Goal: Task Accomplishment & Management: Manage account settings

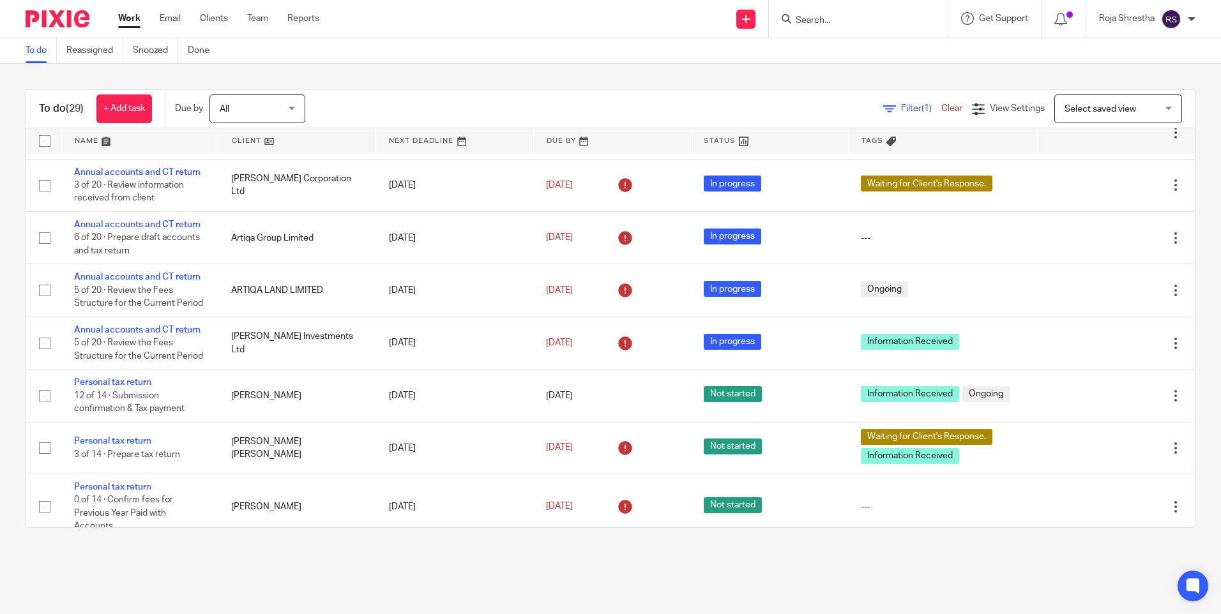
scroll to position [1114, 0]
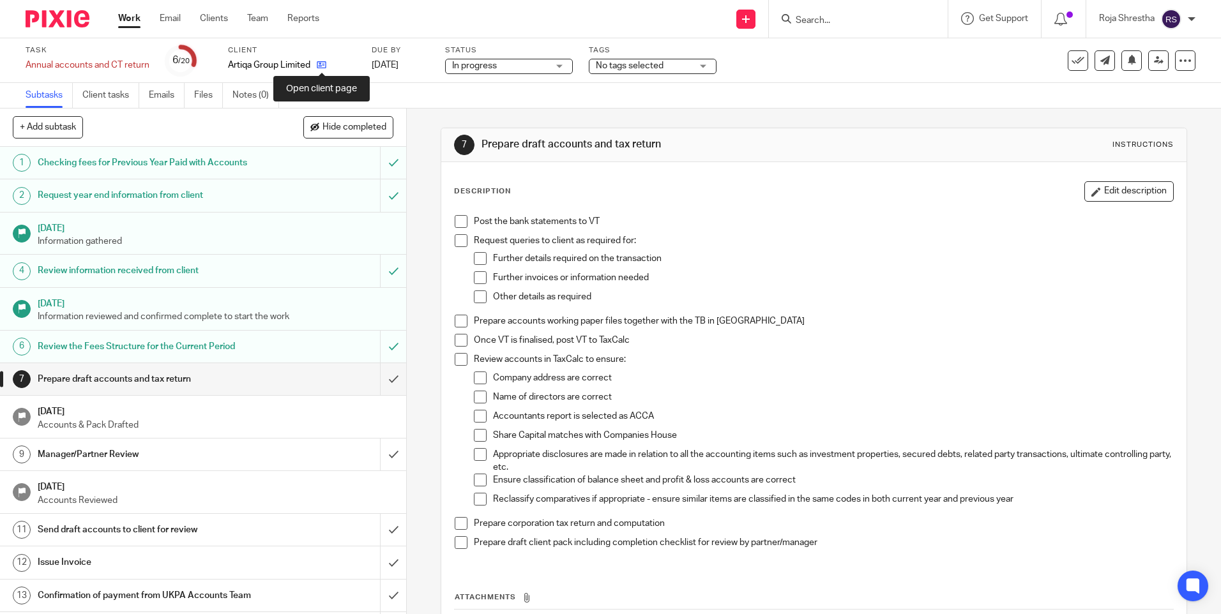
click at [320, 61] on icon at bounding box center [322, 65] width 10 height 10
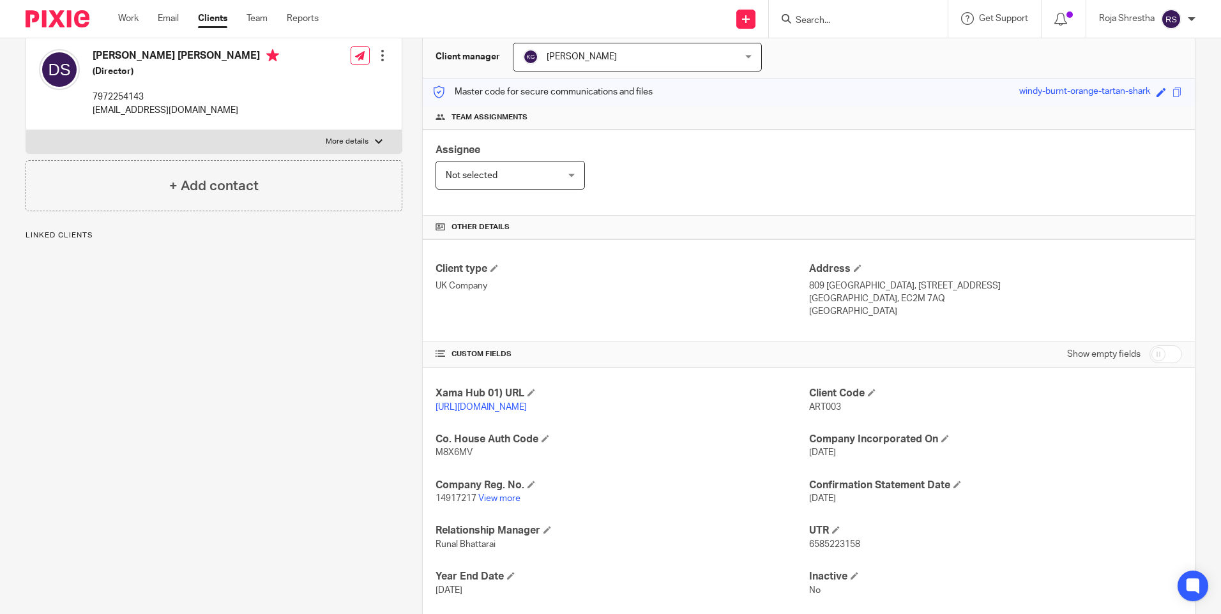
scroll to position [128, 0]
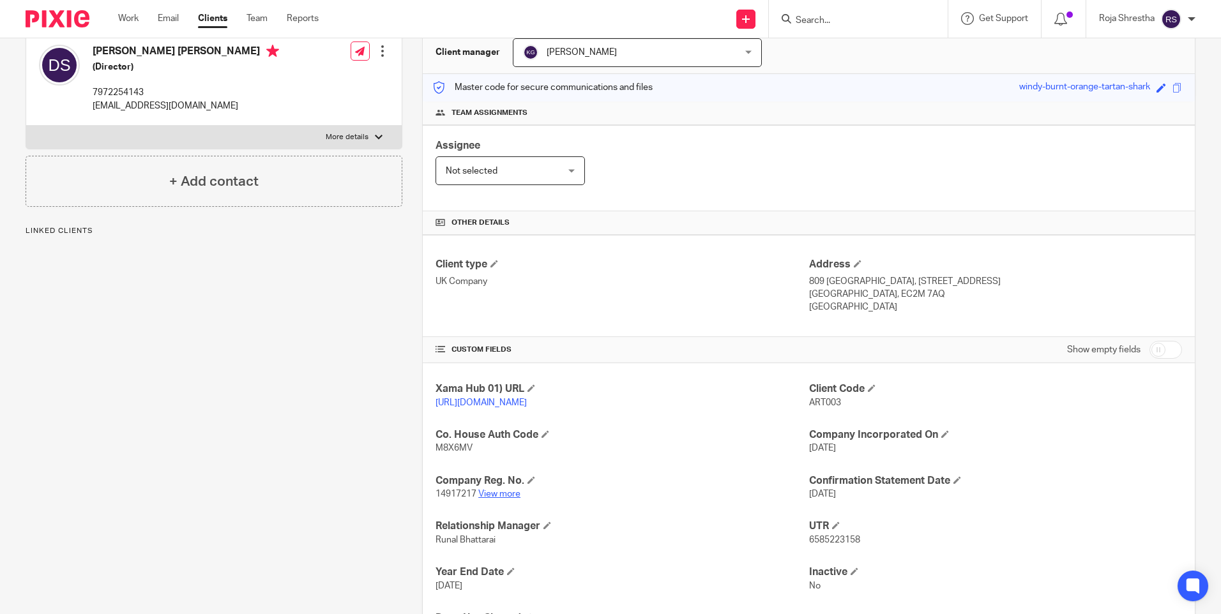
click at [509, 499] on link "View more" at bounding box center [499, 494] width 42 height 9
